Goal: Obtain resource: Download file/media

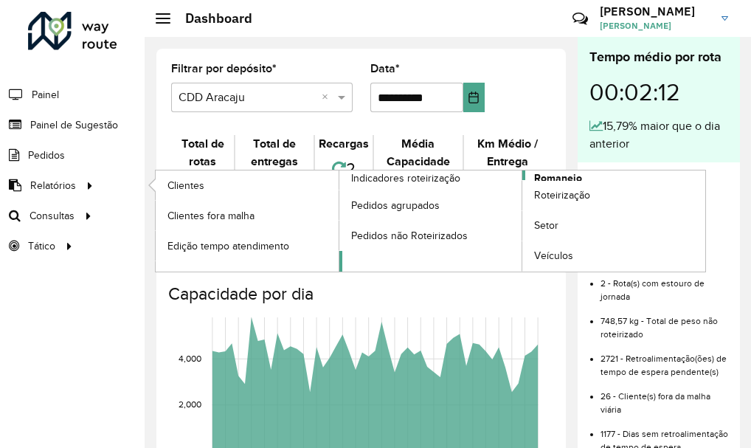
click at [550, 178] on span "Romaneio" at bounding box center [558, 177] width 48 height 15
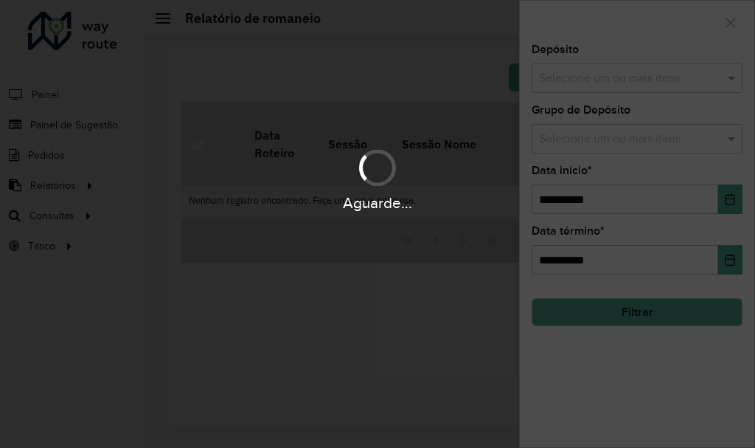
click at [597, 74] on div "Aguarde..." at bounding box center [377, 224] width 755 height 448
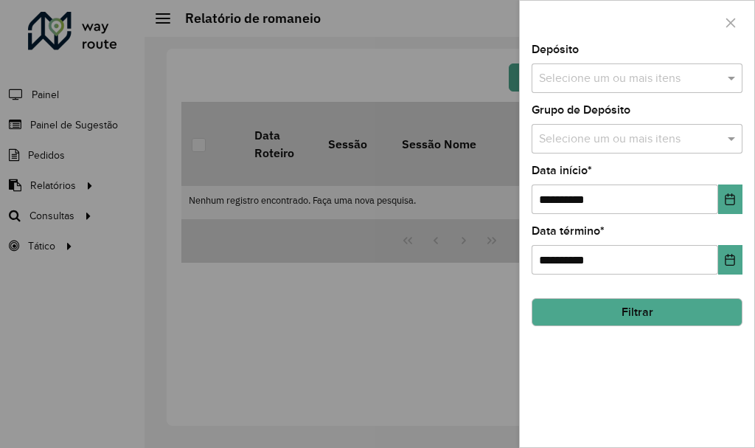
click at [612, 84] on input "text" at bounding box center [630, 79] width 189 height 18
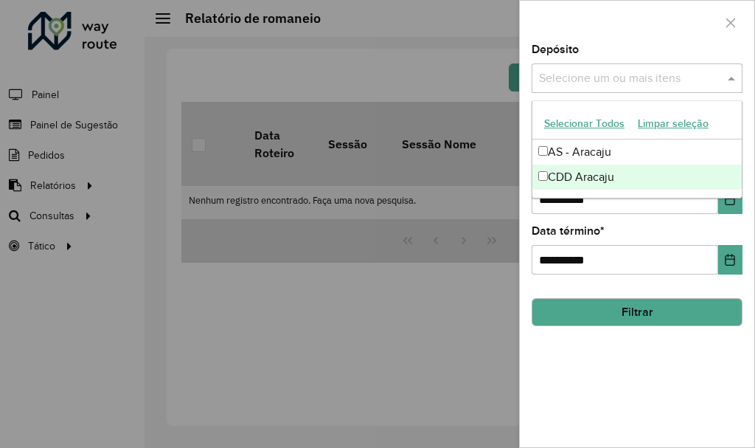
click at [564, 171] on div "CDD Aracaju" at bounding box center [638, 177] width 210 height 25
click at [607, 313] on button "Filtrar" at bounding box center [637, 312] width 211 height 28
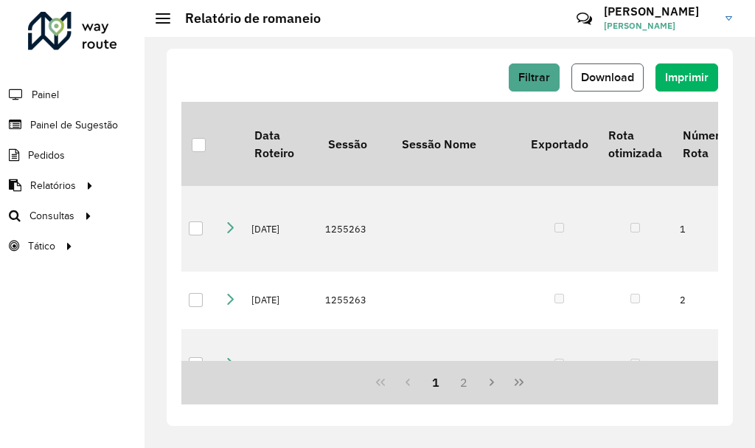
click at [611, 81] on span "Download" at bounding box center [607, 77] width 53 height 13
click at [542, 73] on span "Filtrar" at bounding box center [535, 77] width 32 height 13
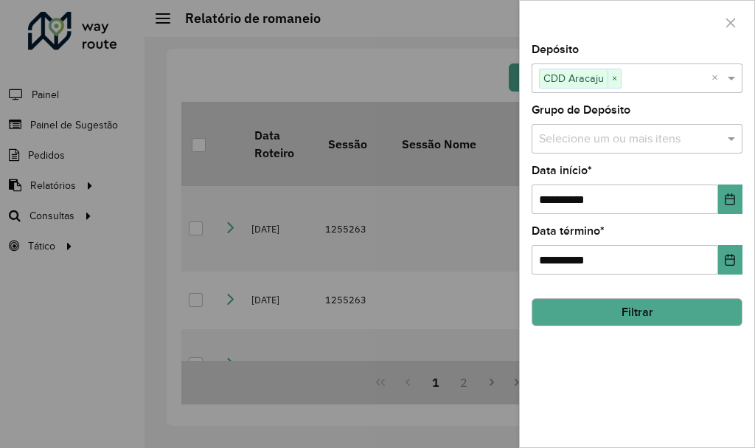
drag, startPoint x: 440, startPoint y: 46, endPoint x: 443, endPoint y: 10, distance: 37.0
click at [440, 44] on div at bounding box center [377, 224] width 755 height 448
